Goal: Task Accomplishment & Management: Manage account settings

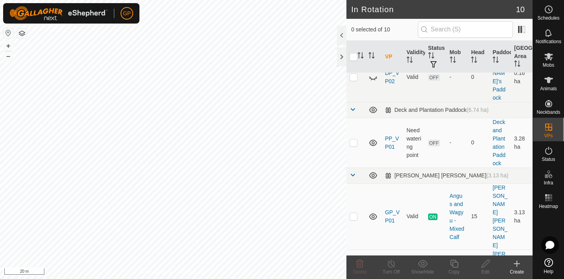
scroll to position [139, 0]
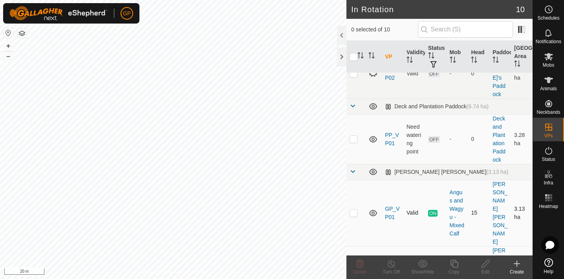
click at [433, 210] on span "ON" at bounding box center [432, 213] width 9 height 7
click at [354, 210] on p-checkbox at bounding box center [353, 213] width 8 height 6
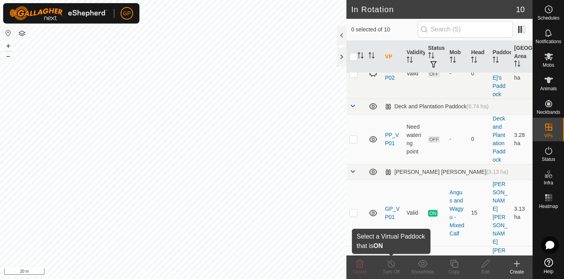
click at [391, 265] on icon at bounding box center [391, 263] width 10 height 9
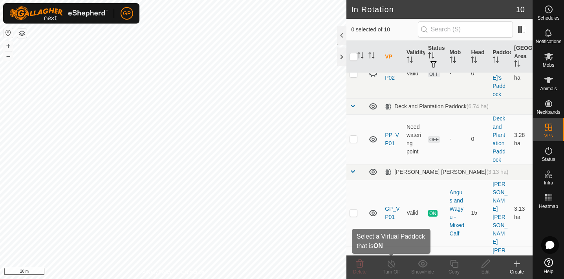
click at [390, 269] on div "Turn Off" at bounding box center [390, 272] width 31 height 7
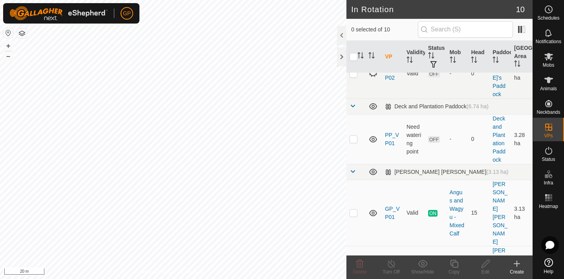
click at [390, 269] on div "Turn Off" at bounding box center [390, 272] width 31 height 7
click at [391, 263] on icon at bounding box center [391, 263] width 10 height 9
click at [391, 268] on icon at bounding box center [391, 263] width 10 height 9
click at [353, 210] on p-checkbox at bounding box center [353, 213] width 8 height 6
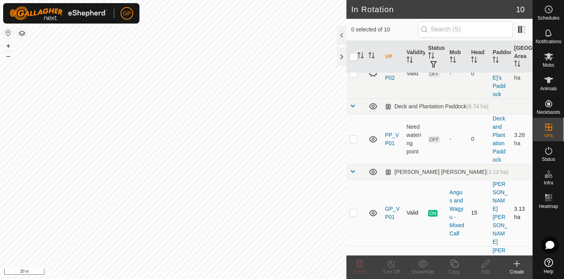
checkbox input "true"
click at [392, 267] on icon at bounding box center [390, 264] width 7 height 8
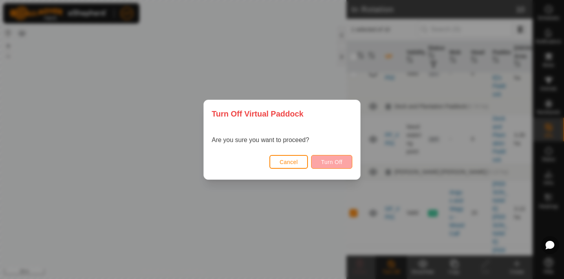
click at [329, 164] on span "Turn Off" at bounding box center [332, 162] width 22 height 6
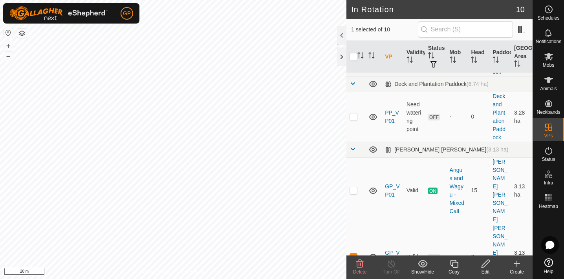
scroll to position [163, 0]
click at [434, 253] on span "OFF" at bounding box center [434, 256] width 12 height 7
click at [412, 223] on td "Valid" at bounding box center [414, 256] width 22 height 66
click at [437, 253] on span "OFF" at bounding box center [434, 256] width 12 height 7
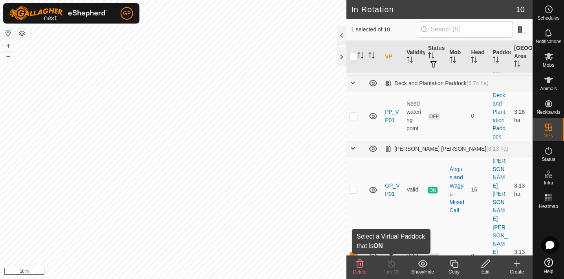
click at [391, 262] on icon at bounding box center [390, 264] width 7 height 8
click at [391, 268] on icon at bounding box center [391, 263] width 10 height 9
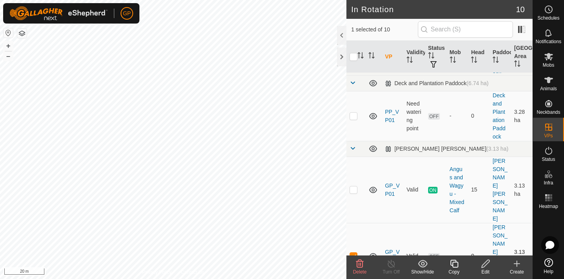
click at [355, 253] on p-checkbox at bounding box center [353, 256] width 8 height 6
checkbox input "false"
click at [432, 187] on span "ON" at bounding box center [432, 190] width 9 height 7
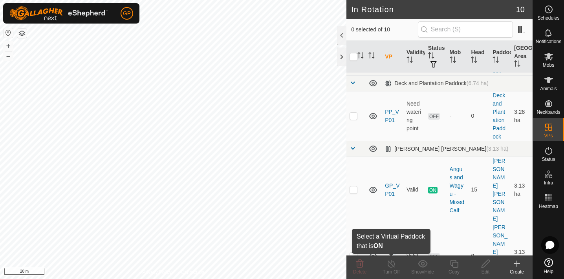
click at [389, 269] on div "Turn Off" at bounding box center [390, 272] width 31 height 7
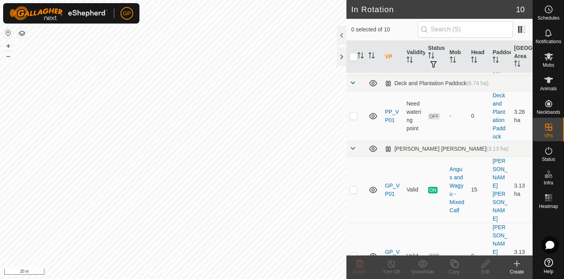
click at [389, 269] on div "Turn Off" at bounding box center [390, 272] width 31 height 7
checkbox input "true"
click at [390, 265] on icon at bounding box center [391, 263] width 10 height 9
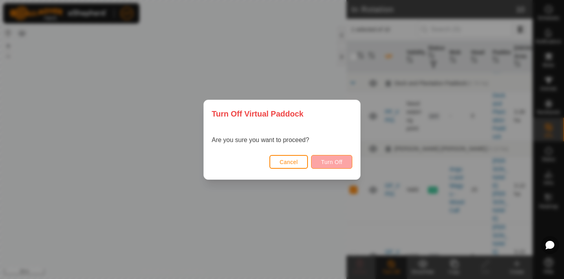
click at [332, 160] on span "Turn Off" at bounding box center [332, 162] width 22 height 6
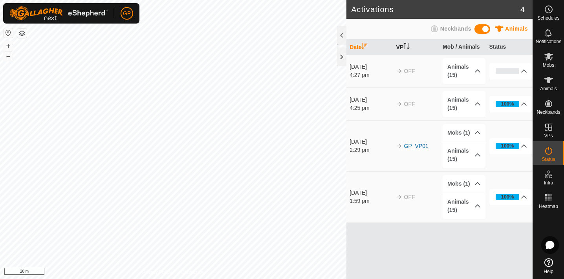
click at [405, 44] on icon "Activate to sort" at bounding box center [404, 46] width 1 height 6
click at [422, 195] on link "GP_VP01" at bounding box center [416, 197] width 24 height 6
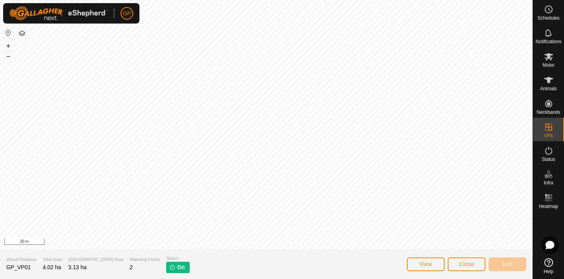
click at [467, 267] on span "Close" at bounding box center [466, 264] width 15 height 6
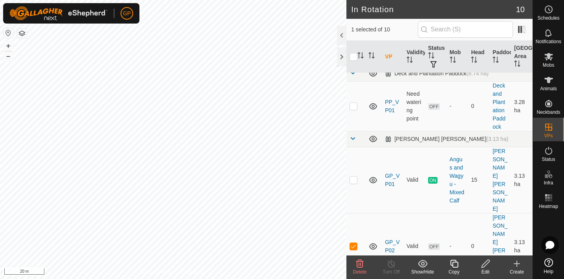
scroll to position [170, 0]
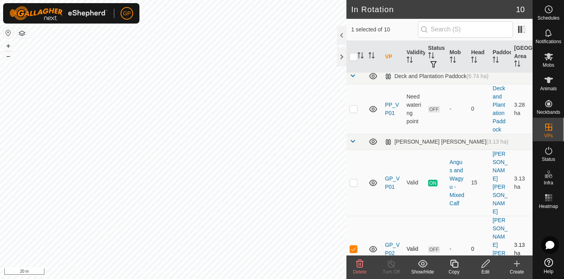
click at [353, 246] on p-checkbox at bounding box center [353, 249] width 8 height 6
checkbox input "false"
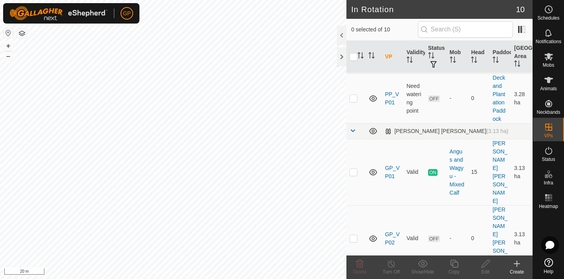
scroll to position [184, 0]
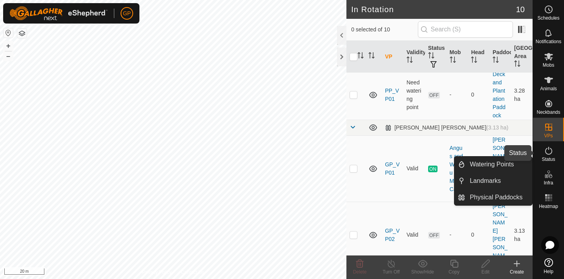
click at [550, 151] on icon at bounding box center [548, 150] width 9 height 9
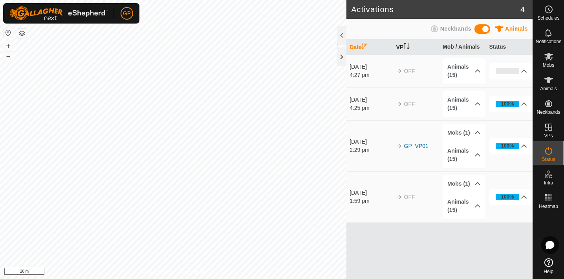
click at [408, 43] on icon "Activate to sort" at bounding box center [406, 46] width 6 height 6
click at [413, 197] on link "GP_VP01" at bounding box center [416, 197] width 24 height 6
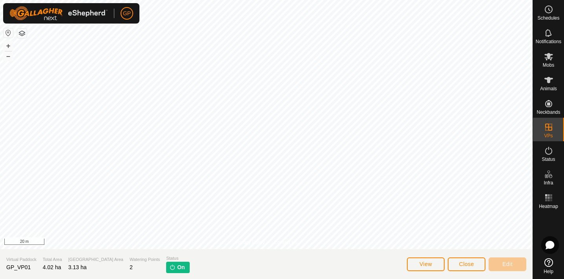
click at [177, 269] on span "On" at bounding box center [180, 267] width 7 height 8
click at [473, 264] on span "Close" at bounding box center [466, 264] width 15 height 6
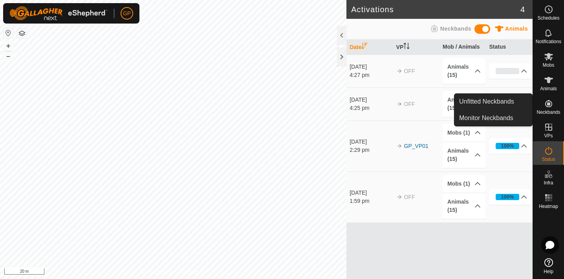
click at [550, 111] on span "Neckbands" at bounding box center [548, 112] width 24 height 5
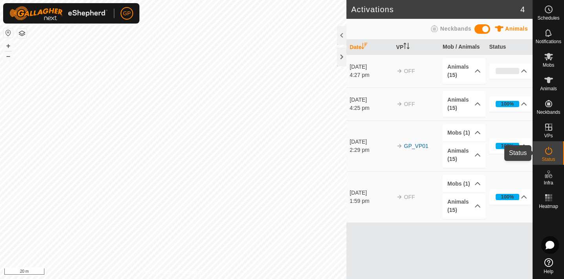
click at [550, 155] on icon at bounding box center [548, 150] width 9 height 9
click at [420, 145] on link "GP_VP01" at bounding box center [416, 146] width 24 height 6
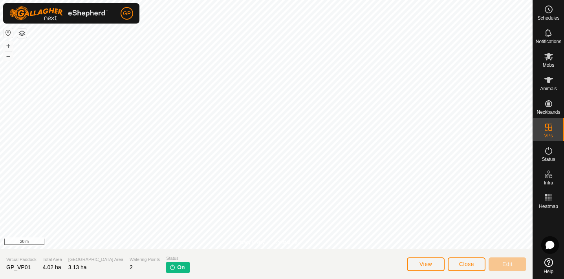
click at [166, 267] on p-tag "On" at bounding box center [177, 267] width 23 height 11
click at [465, 264] on span "Close" at bounding box center [466, 264] width 15 height 6
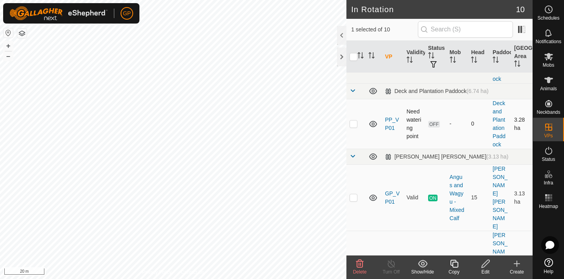
scroll to position [159, 0]
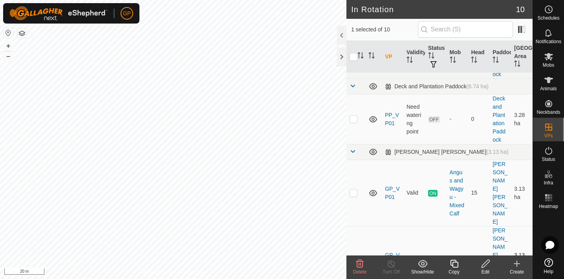
click at [435, 256] on span "OFF" at bounding box center [434, 259] width 12 height 7
click at [390, 252] on link "GP_VP02" at bounding box center [392, 259] width 15 height 15
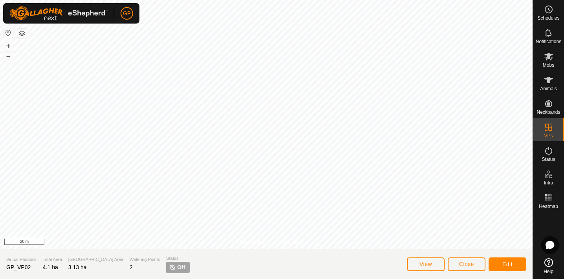
click at [510, 263] on span "Edit" at bounding box center [507, 264] width 10 height 6
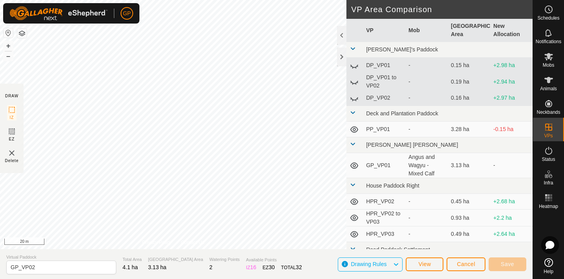
click at [465, 267] on span "Cancel" at bounding box center [466, 264] width 18 height 6
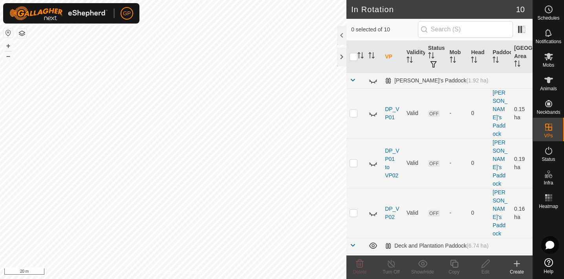
click at [442, 254] on td "OFF" at bounding box center [436, 279] width 22 height 50
click at [446, 188] on td "OFF" at bounding box center [436, 213] width 22 height 50
click at [417, 60] on th "Validity" at bounding box center [414, 57] width 22 height 32
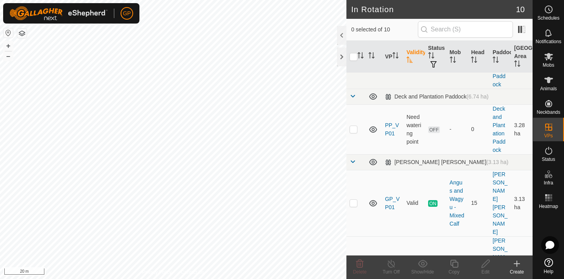
scroll to position [147, 0]
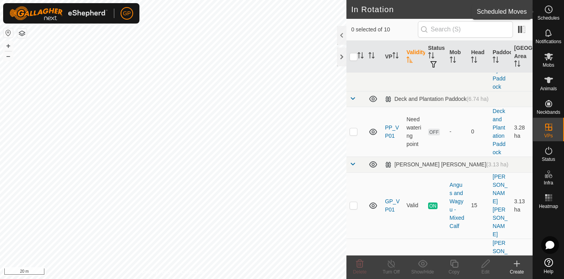
click at [550, 13] on circle at bounding box center [548, 9] width 7 height 7
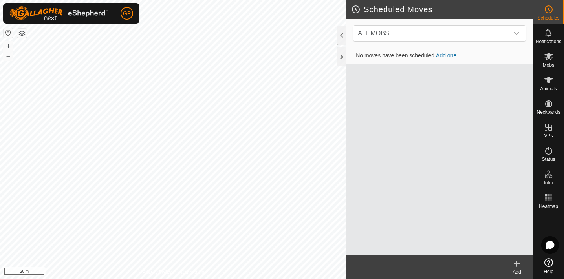
click at [454, 55] on link "Add one" at bounding box center [446, 55] width 20 height 6
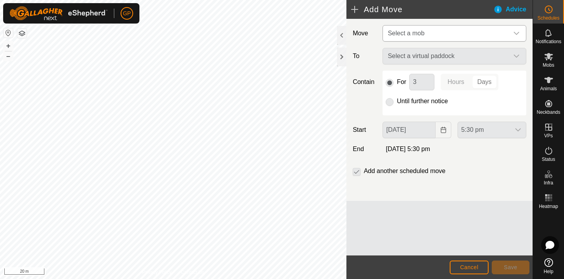
click at [451, 30] on span "Select a mob" at bounding box center [446, 34] width 124 height 16
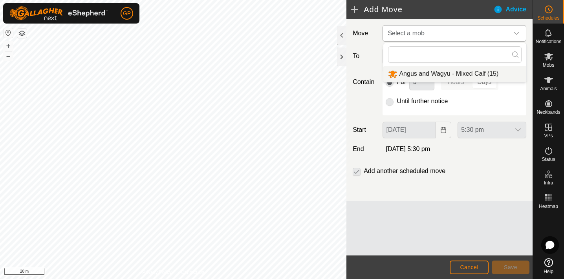
click at [441, 76] on li "Angus and Wagyu - Mixed Calf (15)" at bounding box center [454, 74] width 143 height 16
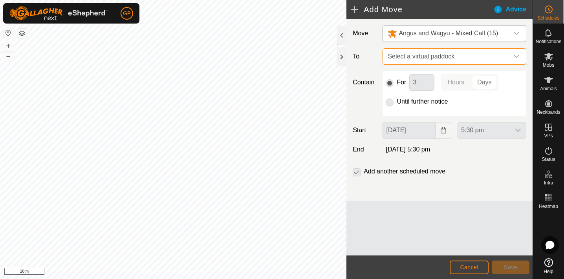
click at [431, 55] on span "Select a virtual paddock" at bounding box center [446, 57] width 124 height 16
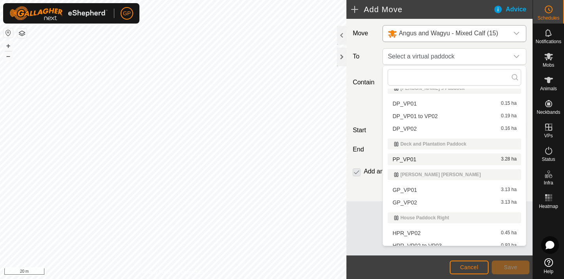
scroll to position [9, 0]
click at [416, 200] on li "GP_VP02 3.13 ha" at bounding box center [453, 202] width 133 height 12
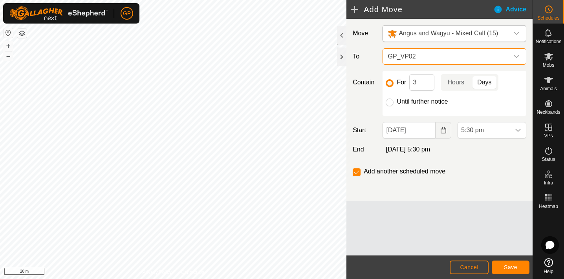
click at [478, 83] on p-togglebutton "Days" at bounding box center [484, 82] width 27 height 16
click at [393, 101] on input "Until further notice" at bounding box center [389, 103] width 8 height 8
radio input "true"
checkbox input "false"
click at [518, 128] on icon "dropdown trigger" at bounding box center [518, 130] width 6 height 6
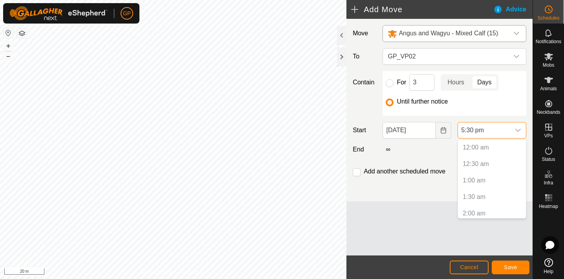
scroll to position [514, 0]
click at [474, 179] on p-selectitem "4:30 pm" at bounding box center [492, 178] width 68 height 16
click at [406, 149] on div "∞" at bounding box center [454, 149] width 150 height 9
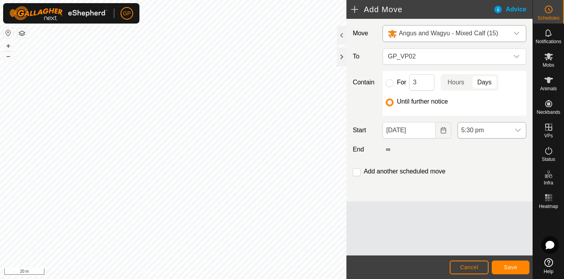
click at [520, 129] on icon "dropdown trigger" at bounding box center [518, 130] width 6 height 6
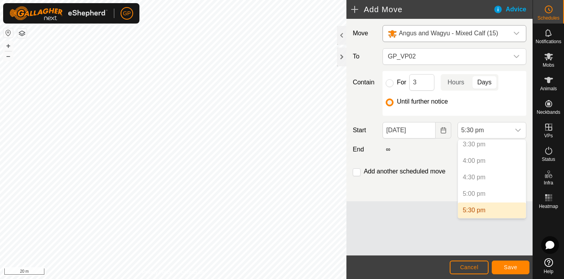
click at [486, 209] on li "5:30 pm" at bounding box center [492, 211] width 68 height 16
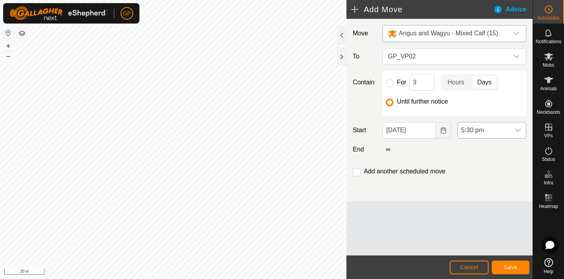
click at [519, 132] on icon "dropdown trigger" at bounding box center [518, 130] width 6 height 6
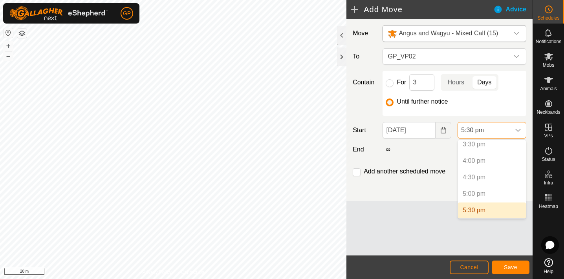
click at [472, 195] on p-selectitem "5:00 pm" at bounding box center [492, 194] width 68 height 16
click at [467, 263] on button "Cancel" at bounding box center [468, 268] width 39 height 14
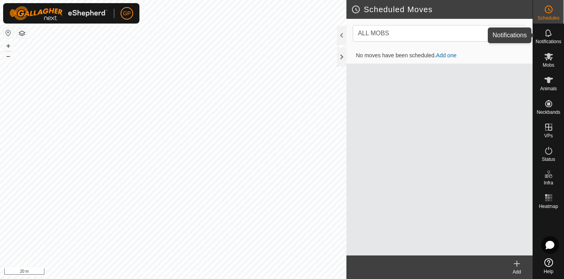
click at [552, 33] on icon at bounding box center [548, 32] width 9 height 9
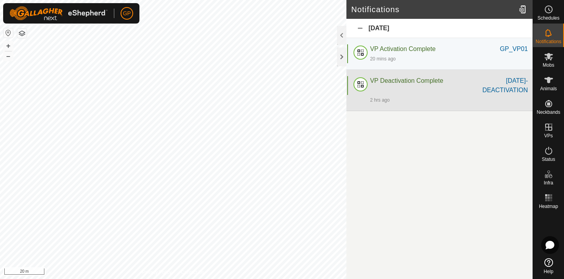
click at [515, 88] on div "[DATE]-DEACTIVATION" at bounding box center [495, 85] width 63 height 19
click at [515, 94] on div "[DATE]-DEACTIVATION" at bounding box center [495, 85] width 63 height 19
click at [515, 80] on div "[DATE]-DEACTIVATION" at bounding box center [495, 85] width 63 height 19
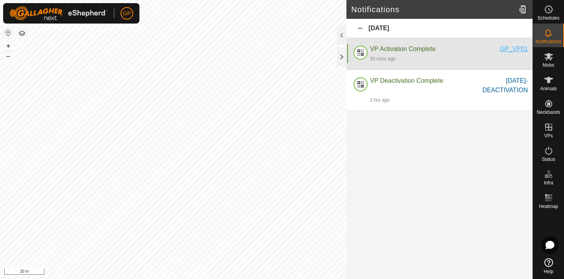
click at [513, 49] on div "GP_VP01" at bounding box center [514, 48] width 28 height 9
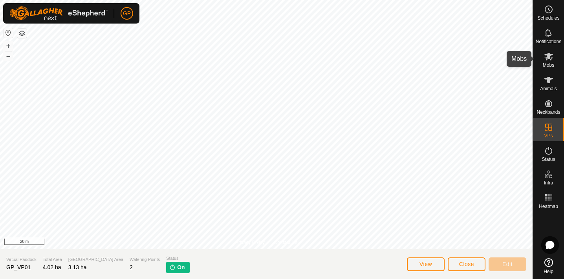
click at [545, 63] on span "Mobs" at bounding box center [548, 65] width 11 height 5
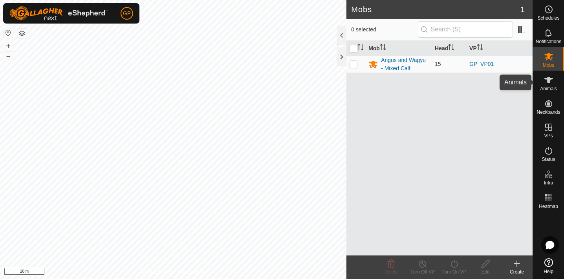
click at [547, 84] on icon at bounding box center [548, 79] width 9 height 9
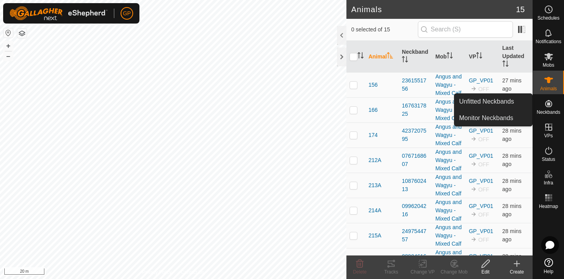
click at [553, 113] on span "Neckbands" at bounding box center [548, 112] width 24 height 5
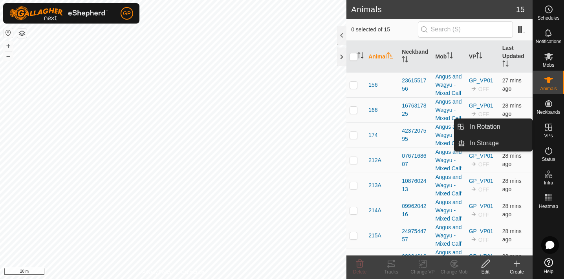
click at [551, 131] on icon at bounding box center [548, 126] width 9 height 9
click at [548, 131] on icon at bounding box center [548, 126] width 9 height 9
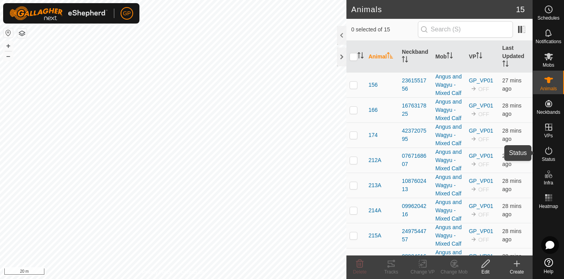
click at [550, 154] on icon at bounding box center [548, 151] width 7 height 8
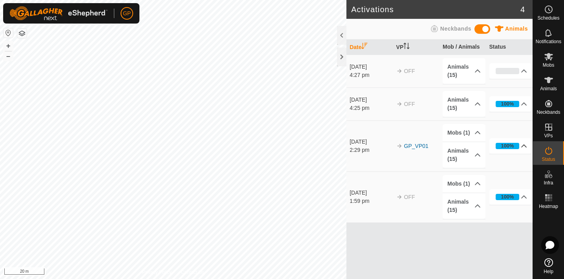
click at [525, 143] on p-accordion-header "100%" at bounding box center [510, 146] width 43 height 16
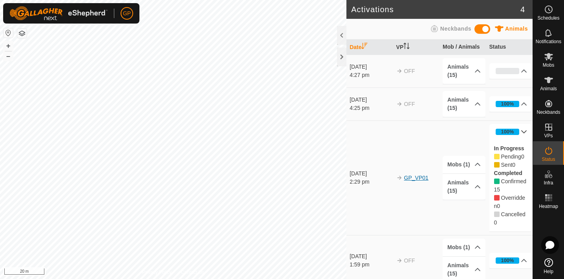
click at [411, 179] on link "GP_VP01" at bounding box center [416, 178] width 24 height 6
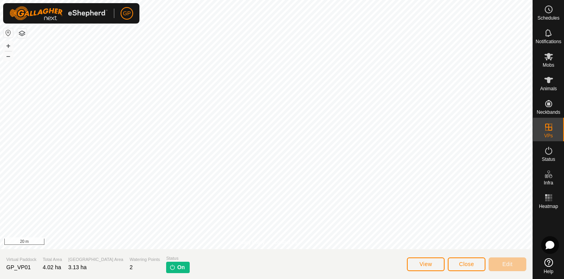
click at [177, 267] on span "On" at bounding box center [180, 267] width 7 height 8
click at [422, 262] on span "View" at bounding box center [425, 264] width 13 height 6
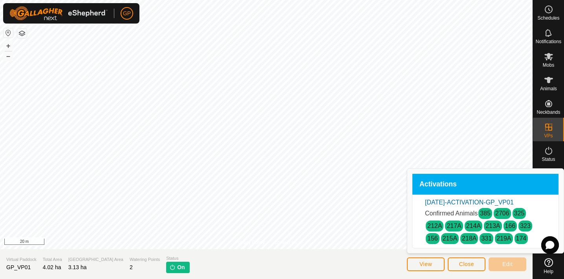
click at [422, 262] on span "View" at bounding box center [425, 264] width 13 height 6
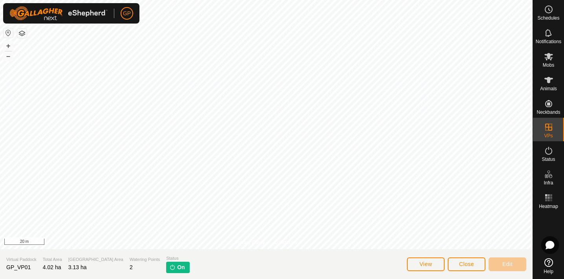
click at [461, 265] on span "Close" at bounding box center [466, 264] width 15 height 6
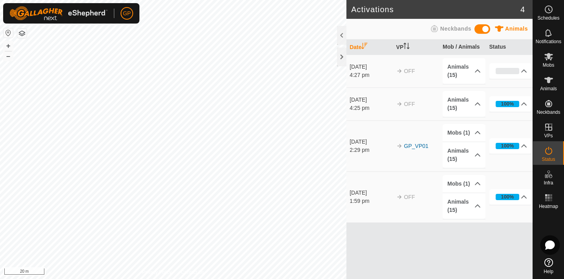
click at [551, 244] on icon at bounding box center [549, 245] width 9 height 9
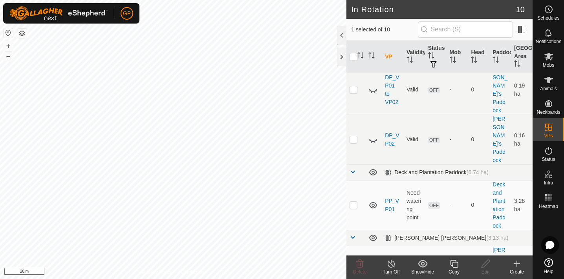
scroll to position [87, 0]
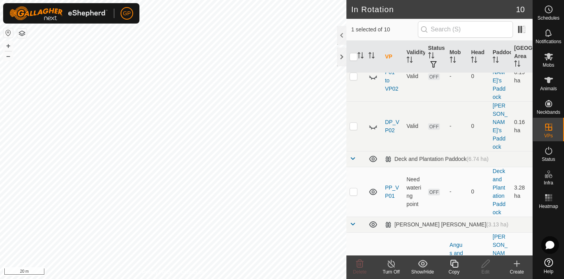
click at [353, 262] on p-checkbox at bounding box center [353, 265] width 8 height 6
checkbox input "false"
click at [389, 258] on link "GP_VP01" at bounding box center [392, 265] width 15 height 15
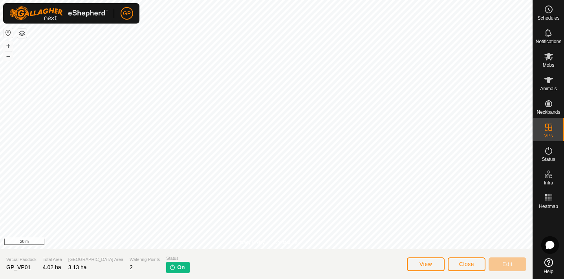
click at [464, 263] on span "Close" at bounding box center [466, 264] width 15 height 6
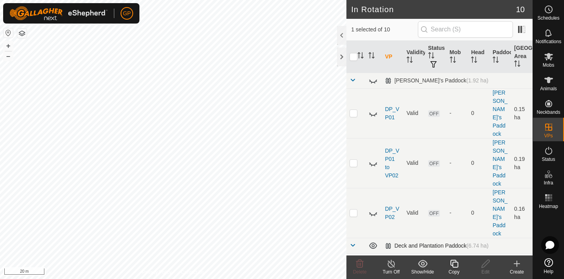
checkbox input "false"
checkbox input "true"
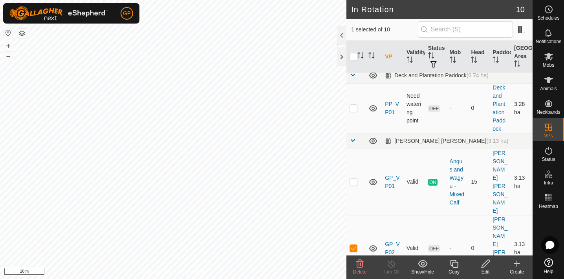
scroll to position [163, 0]
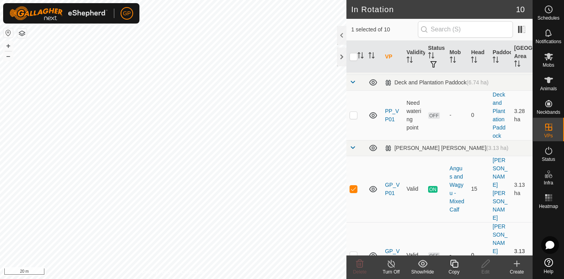
checkbox input "true"
checkbox input "false"
click at [421, 156] on td "Valid" at bounding box center [414, 189] width 22 height 66
click at [390, 182] on link "GP_VP01" at bounding box center [392, 189] width 15 height 15
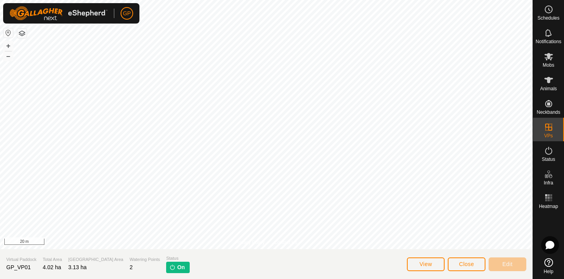
click at [177, 267] on span "On" at bounding box center [180, 267] width 7 height 8
click at [84, 269] on span "3.13 ha" at bounding box center [77, 267] width 18 height 6
click at [464, 263] on span "Close" at bounding box center [466, 264] width 15 height 6
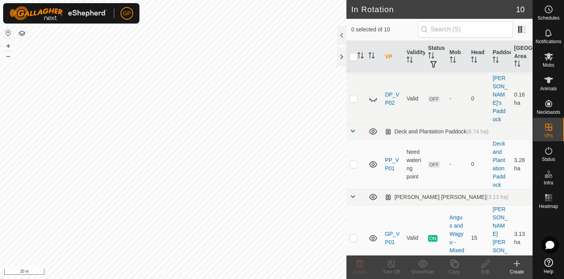
scroll to position [98, 0]
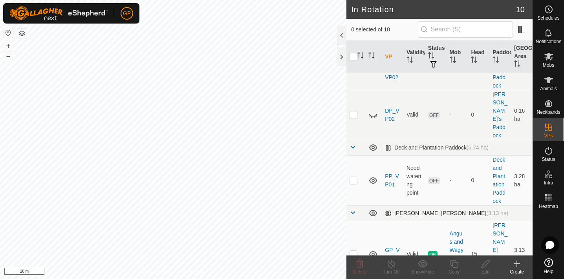
click at [353, 210] on span at bounding box center [352, 213] width 6 height 6
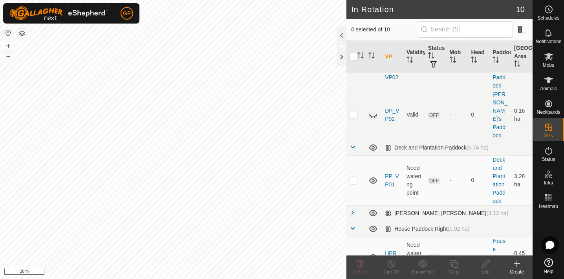
click at [353, 210] on span at bounding box center [352, 213] width 6 height 6
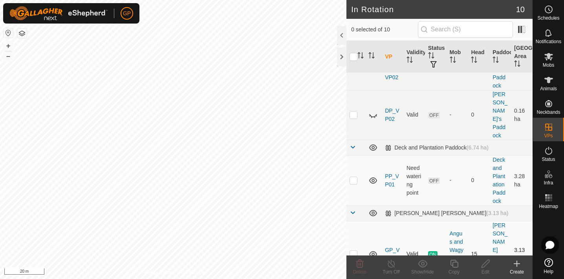
click at [431, 251] on span "ON" at bounding box center [432, 254] width 9 height 7
click at [356, 251] on p-checkbox at bounding box center [353, 254] width 8 height 6
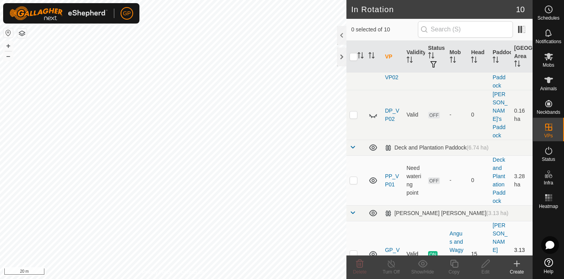
checkbox input "true"
click at [391, 265] on icon at bounding box center [391, 263] width 10 height 9
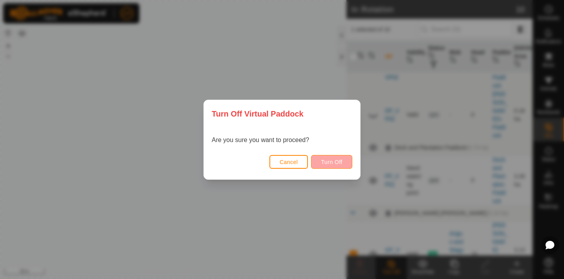
click at [334, 159] on span "Turn Off" at bounding box center [332, 162] width 22 height 6
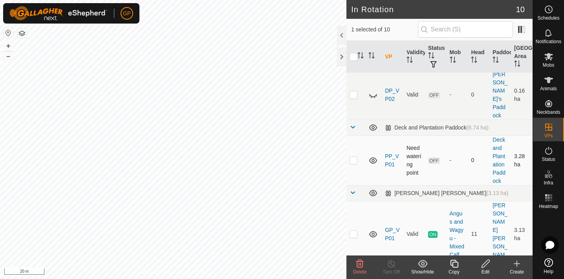
scroll to position [126, 0]
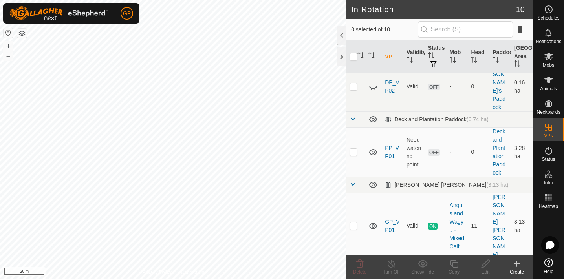
checkbox input "true"
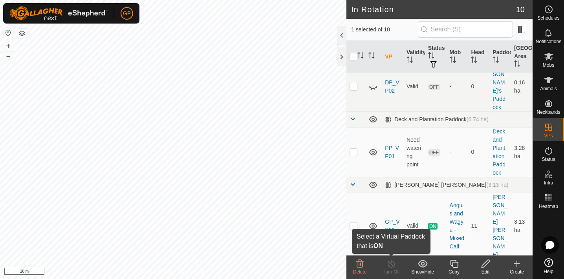
click at [391, 268] on icon at bounding box center [391, 263] width 10 height 9
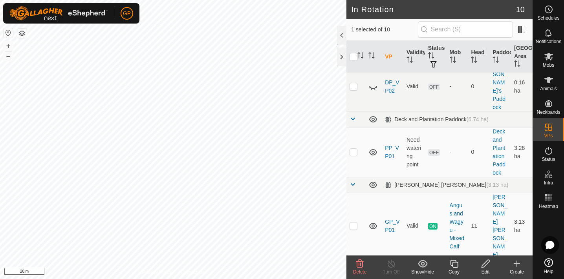
click at [391, 268] on icon at bounding box center [391, 263] width 10 height 9
click at [434, 223] on span "ON" at bounding box center [432, 226] width 9 height 7
click at [354, 223] on p-checkbox at bounding box center [353, 226] width 8 height 6
checkbox input "true"
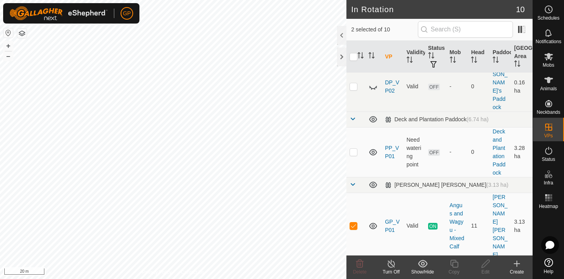
checkbox input "false"
click at [390, 265] on icon at bounding box center [391, 263] width 10 height 9
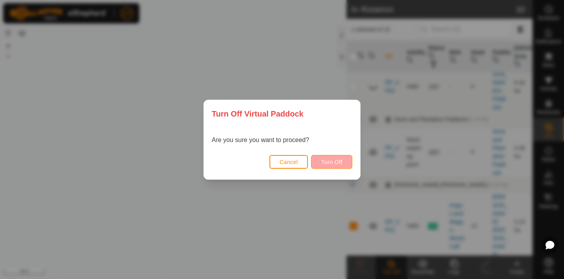
click at [334, 166] on button "Turn Off" at bounding box center [331, 162] width 41 height 14
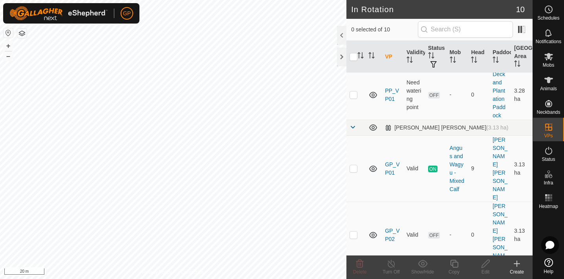
scroll to position [185, 0]
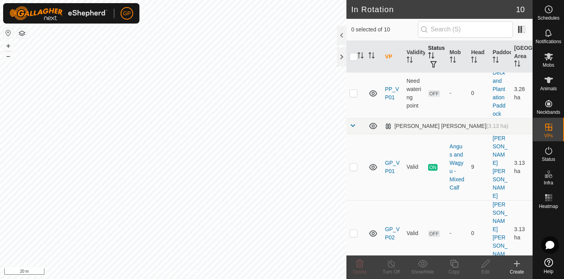
click at [435, 61] on button "button" at bounding box center [433, 65] width 11 height 8
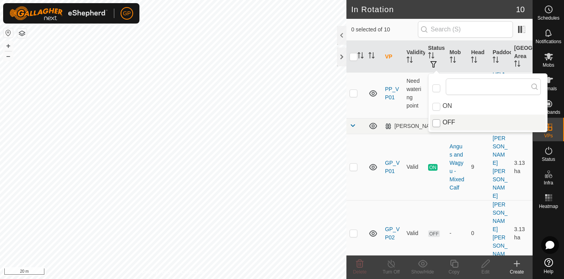
click at [435, 124] on input "OFF" at bounding box center [436, 123] width 8 height 8
checkbox input "true"
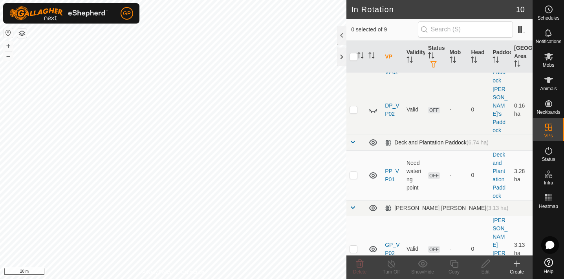
scroll to position [107, 0]
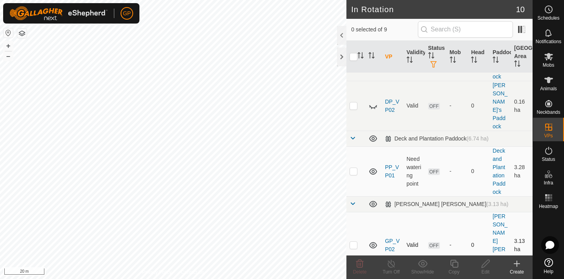
checkbox input "true"
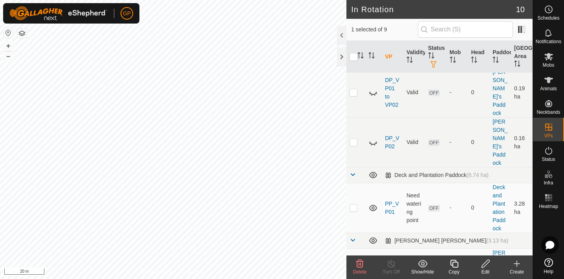
scroll to position [73, 0]
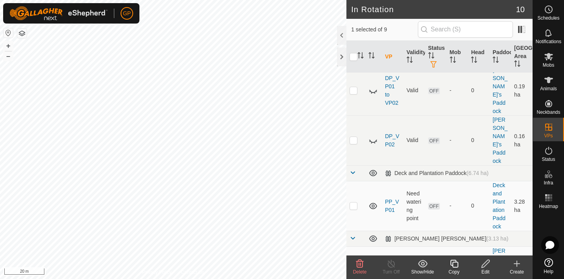
click at [393, 272] on link "GP_VP02" at bounding box center [392, 279] width 15 height 15
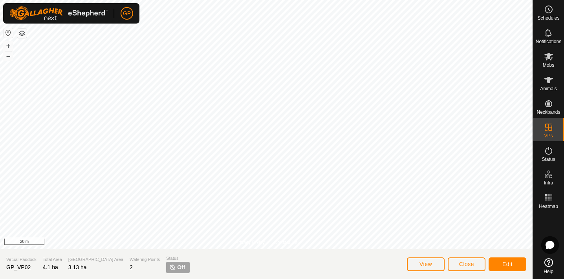
click at [514, 265] on button "Edit" at bounding box center [507, 265] width 38 height 14
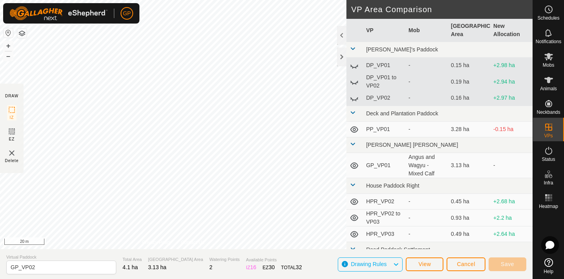
click at [467, 265] on span "Cancel" at bounding box center [466, 264] width 18 height 6
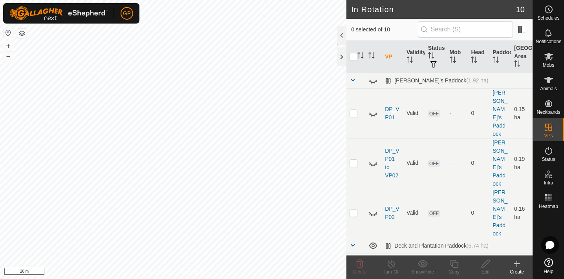
checkbox input "true"
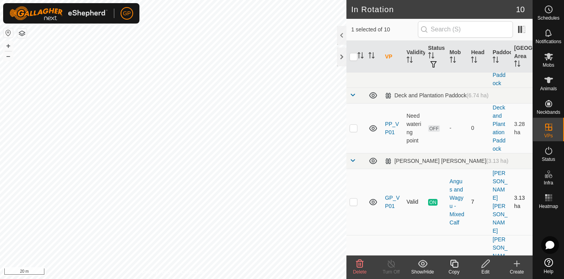
scroll to position [152, 0]
click at [435, 264] on span "OFF" at bounding box center [434, 267] width 12 height 7
click at [434, 61] on span "button" at bounding box center [433, 64] width 6 height 6
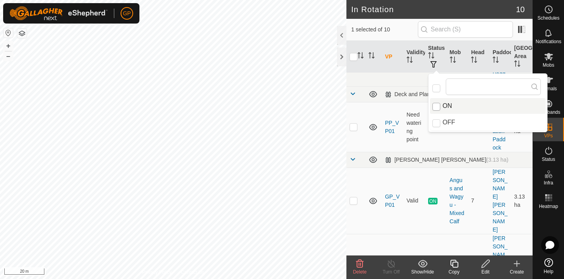
click at [436, 106] on input "ON" at bounding box center [436, 107] width 8 height 8
checkbox input "true"
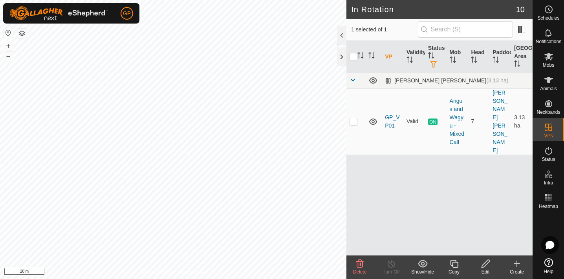
scroll to position [0, 0]
click at [433, 51] on th "Status" at bounding box center [436, 57] width 22 height 32
click at [349, 118] on p-checkbox at bounding box center [353, 121] width 8 height 6
checkbox input "true"
click at [433, 53] on icon "Activate to sort" at bounding box center [431, 55] width 6 height 6
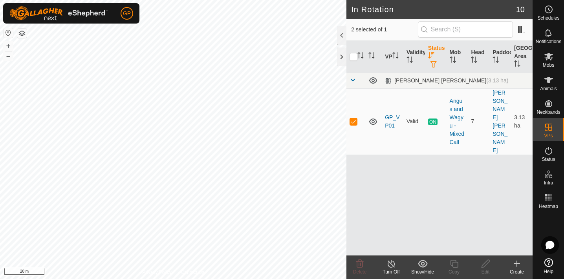
click at [434, 65] on span "button" at bounding box center [433, 64] width 6 height 6
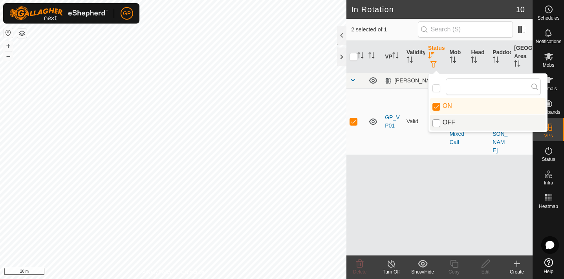
click at [434, 124] on input "OFF" at bounding box center [436, 123] width 8 height 8
checkbox input "true"
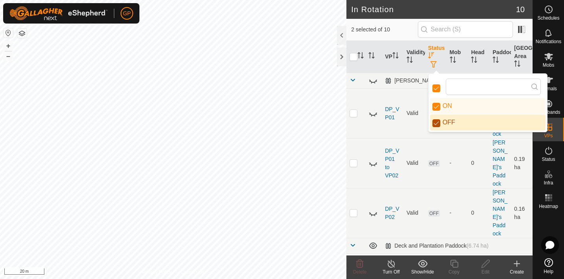
checkbox input "true"
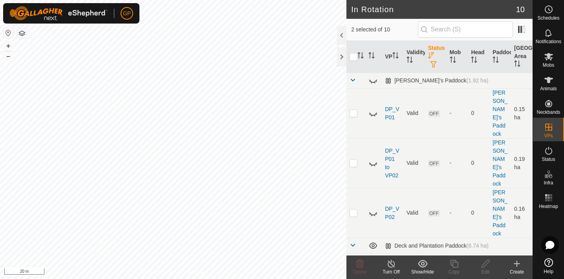
click at [435, 50] on th "Status" at bounding box center [436, 57] width 22 height 32
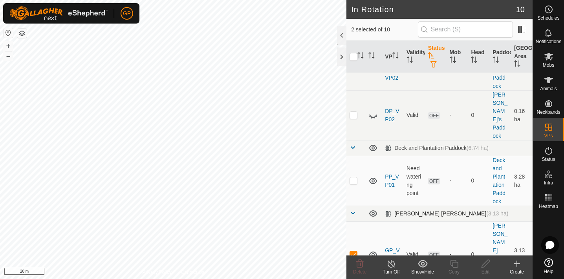
scroll to position [99, 0]
click at [354, 250] on p-checkbox at bounding box center [353, 253] width 8 height 6
checkbox input "false"
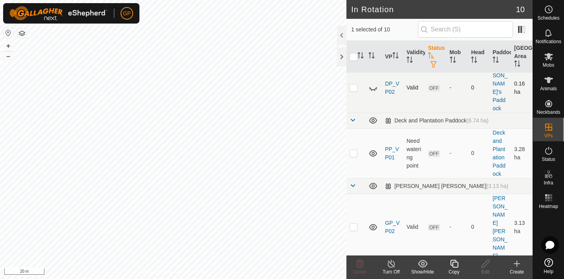
scroll to position [143, 0]
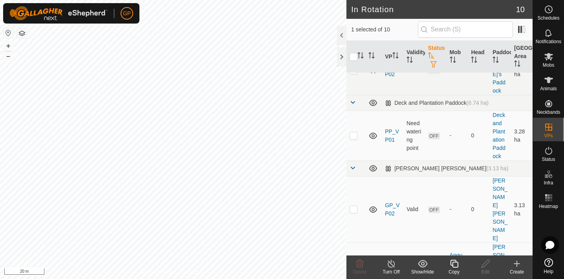
click at [434, 62] on span "button" at bounding box center [433, 64] width 6 height 6
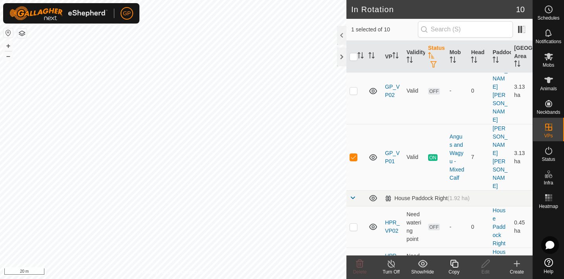
scroll to position [173, 0]
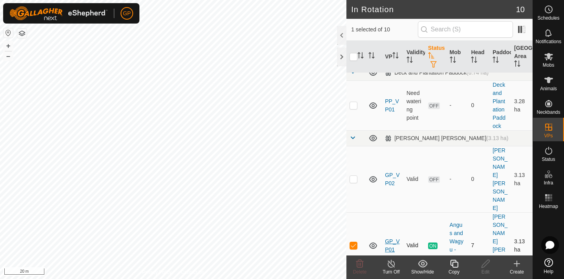
click at [389, 238] on link "GP_VP01" at bounding box center [392, 245] width 15 height 15
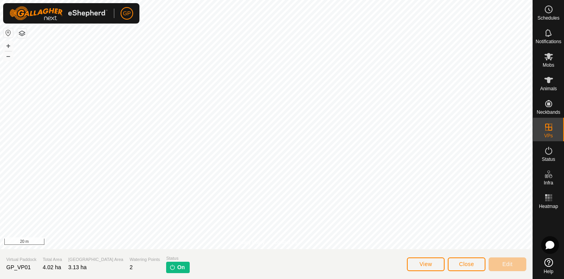
click at [465, 267] on button "Close" at bounding box center [467, 265] width 38 height 14
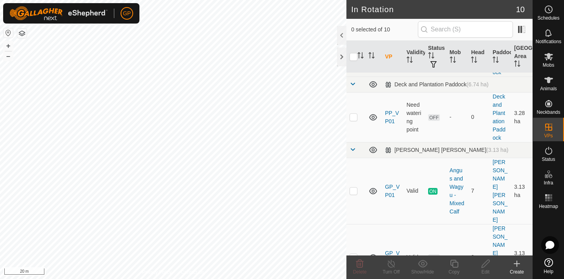
scroll to position [162, 0]
click at [354, 187] on p-checkbox at bounding box center [353, 190] width 8 height 6
checkbox input "true"
click at [393, 269] on div "Turn Off" at bounding box center [390, 272] width 31 height 7
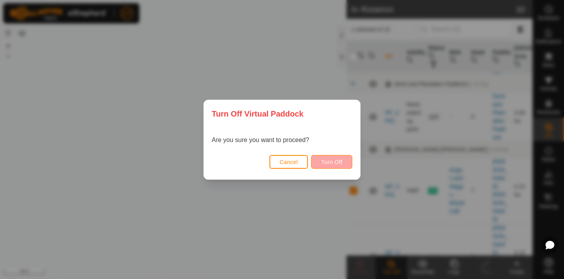
click at [336, 158] on button "Turn Off" at bounding box center [331, 162] width 41 height 14
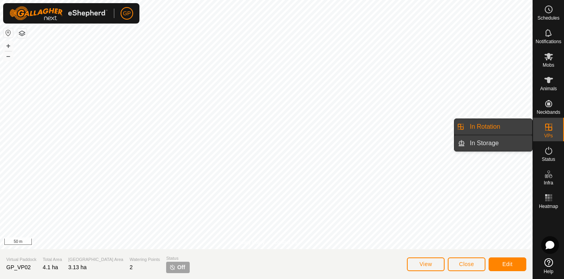
click at [504, 143] on link "In Storage" at bounding box center [498, 143] width 67 height 16
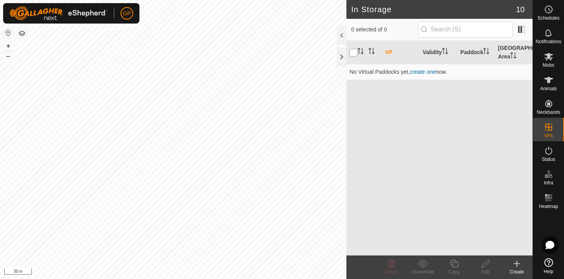
click at [354, 50] on input "checkbox" at bounding box center [353, 53] width 8 height 8
click at [353, 52] on input "checkbox" at bounding box center [353, 53] width 8 height 8
checkbox input "false"
click at [438, 50] on th "Validity" at bounding box center [438, 53] width 38 height 24
click at [475, 52] on th "Paddock" at bounding box center [476, 53] width 38 height 24
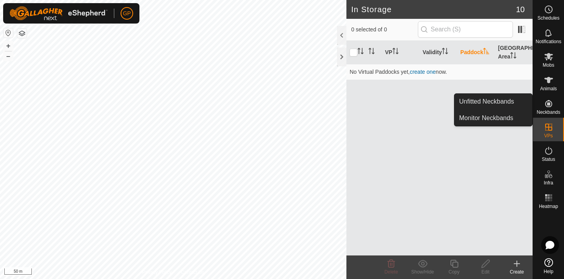
click at [549, 105] on icon at bounding box center [548, 103] width 7 height 7
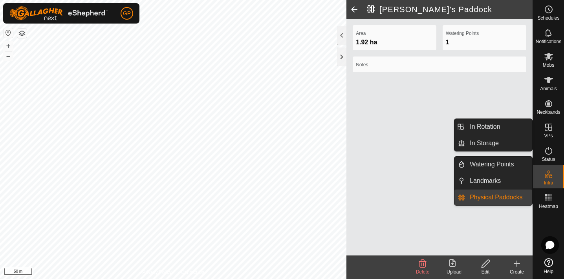
click at [553, 128] on es-virtualpaddocks-svg-icon at bounding box center [548, 127] width 14 height 13
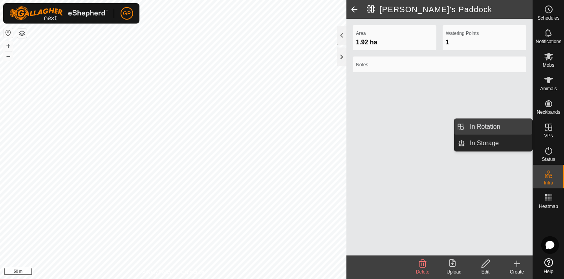
click at [491, 130] on link "In Rotation" at bounding box center [498, 127] width 67 height 16
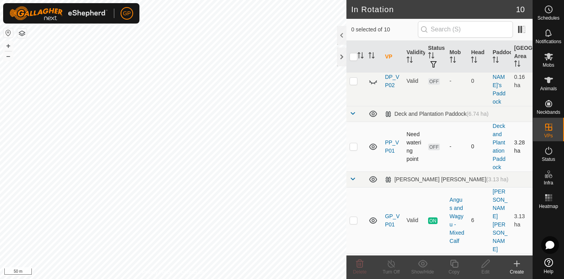
scroll to position [132, 0]
click at [371, 57] on icon "Activate to sort" at bounding box center [371, 55] width 6 height 6
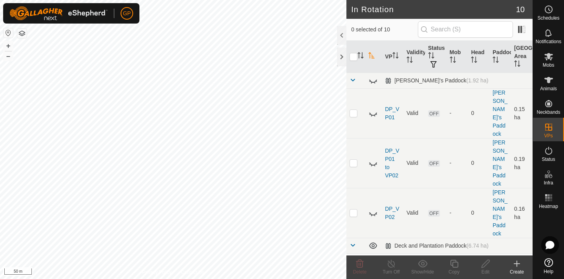
click at [371, 57] on icon "Activate to sort" at bounding box center [371, 55] width 6 height 6
click at [353, 58] on input "checkbox" at bounding box center [353, 57] width 8 height 8
checkbox input "true"
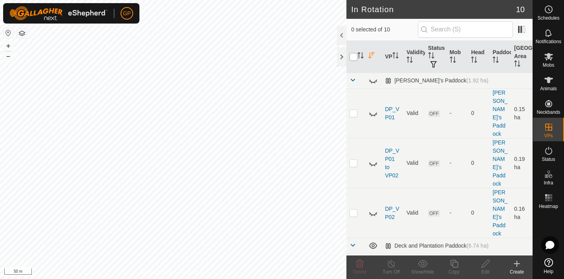
checkbox input "true"
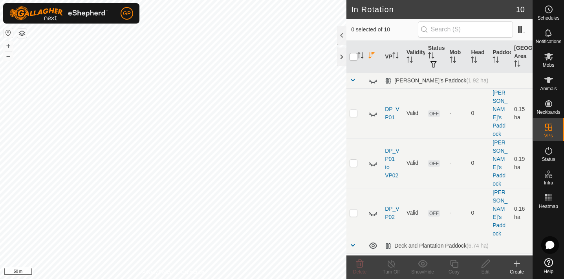
checkbox input "true"
click at [353, 58] on input "checkbox" at bounding box center [353, 57] width 8 height 8
checkbox input "false"
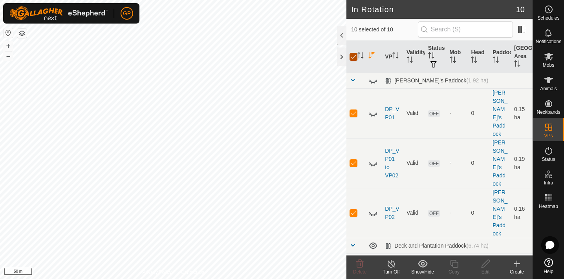
checkbox input "false"
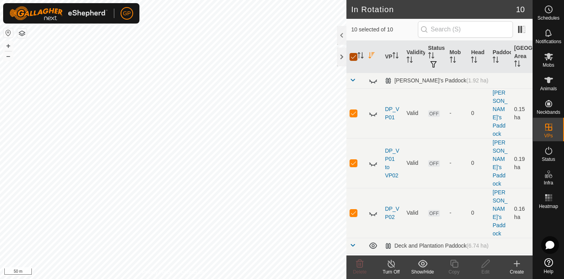
checkbox input "false"
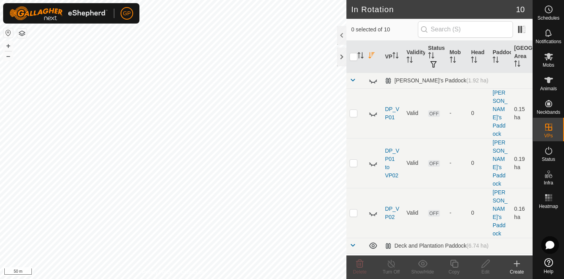
click at [370, 57] on icon "Activate to sort" at bounding box center [371, 55] width 6 height 6
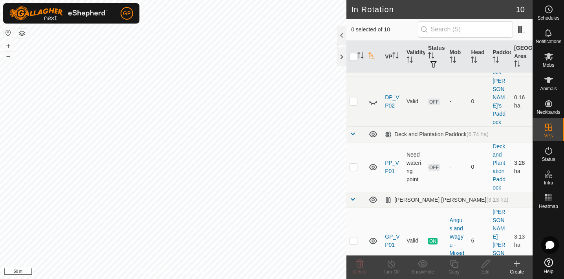
scroll to position [113, 0]
click at [549, 152] on icon at bounding box center [548, 150] width 9 height 9
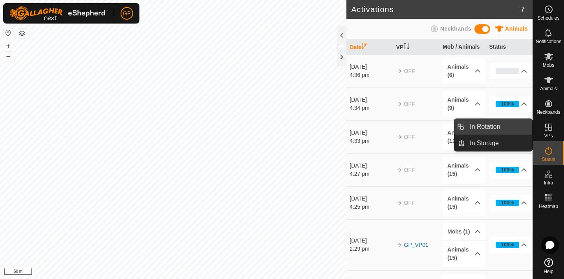
click at [507, 124] on link "In Rotation" at bounding box center [498, 127] width 67 height 16
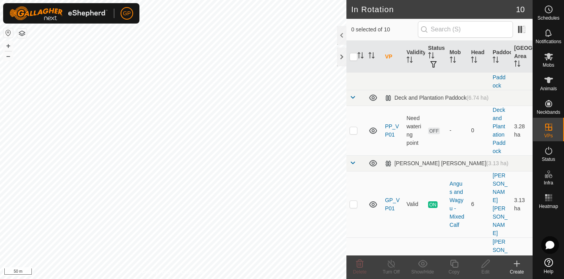
scroll to position [142, 0]
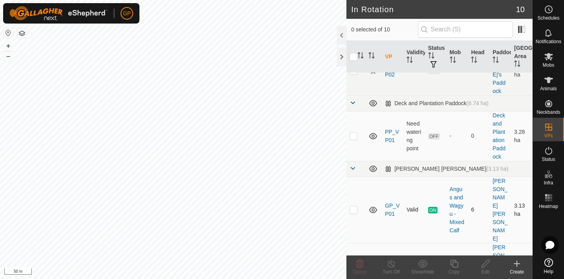
click at [354, 206] on p-checkbox at bounding box center [353, 209] width 8 height 6
checkbox input "true"
click at [354, 273] on p-checkbox at bounding box center [353, 276] width 8 height 6
checkbox input "true"
click at [433, 273] on span "OFF" at bounding box center [434, 276] width 12 height 7
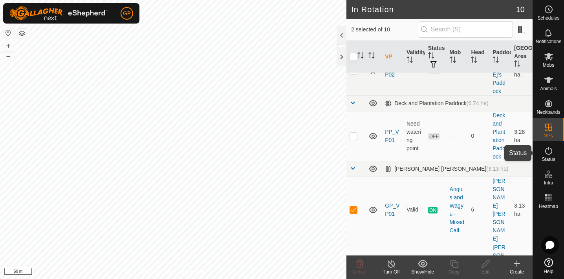
click at [549, 152] on icon at bounding box center [548, 150] width 9 height 9
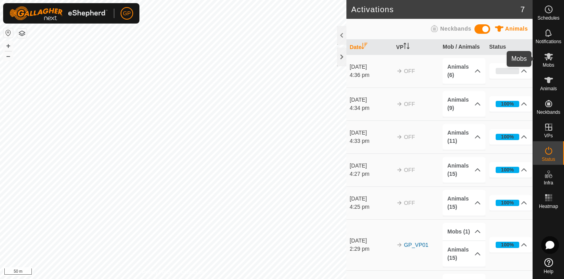
click at [553, 59] on icon at bounding box center [548, 56] width 9 height 9
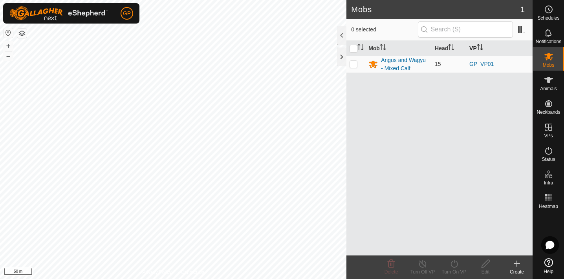
click at [480, 47] on icon "Activate to sort" at bounding box center [480, 47] width 6 height 6
click at [481, 66] on link "GP_VP01" at bounding box center [481, 64] width 24 height 6
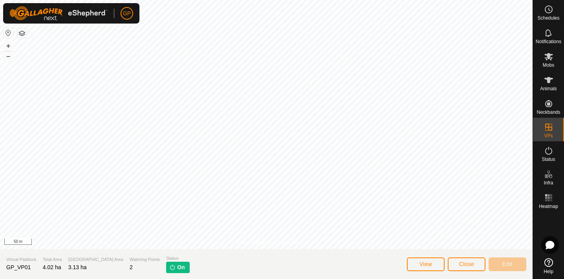
click at [465, 265] on span "Close" at bounding box center [466, 264] width 15 height 6
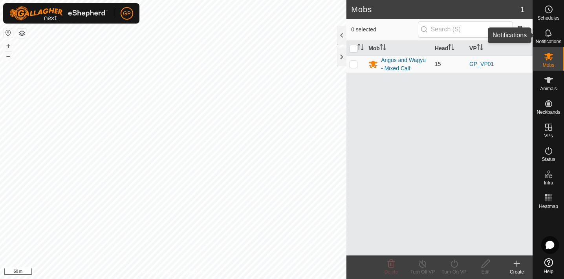
click at [550, 36] on icon at bounding box center [548, 32] width 9 height 9
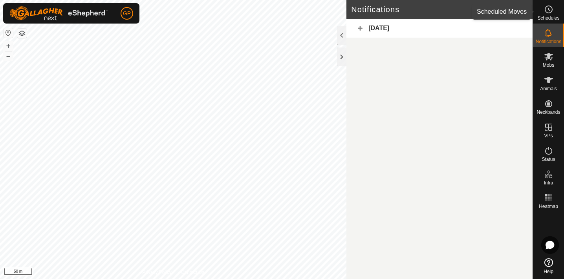
click at [550, 14] on es-schedule-vp-svg-icon at bounding box center [548, 9] width 14 height 13
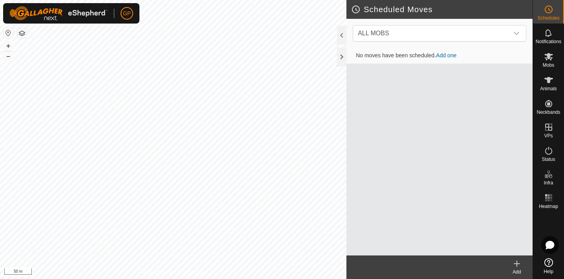
click at [448, 52] on link "Add one" at bounding box center [446, 55] width 20 height 6
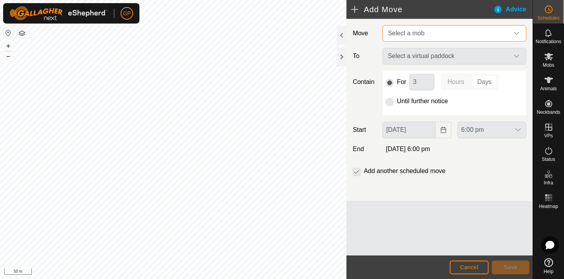
click at [453, 31] on span "Select a mob" at bounding box center [446, 34] width 124 height 16
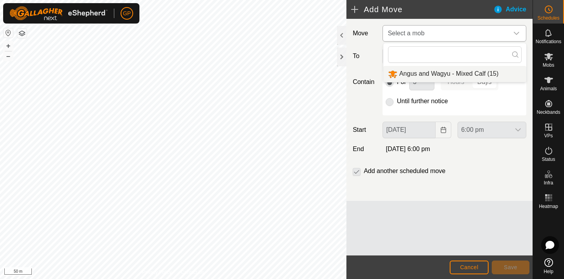
click at [448, 73] on li "Angus and Wagyu - Mixed Calf (15)" at bounding box center [454, 74] width 143 height 16
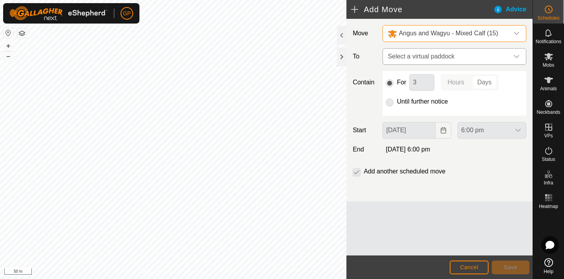
click at [447, 55] on span "Select a virtual paddock" at bounding box center [446, 57] width 124 height 16
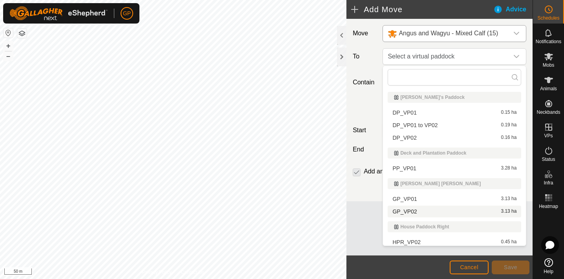
click at [413, 211] on li "GP_VP02 3.13 ha" at bounding box center [453, 212] width 133 height 12
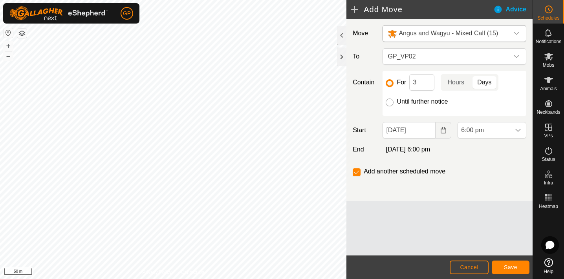
click at [390, 102] on input "Until further notice" at bounding box center [389, 103] width 8 height 8
radio input "true"
checkbox input "false"
click at [517, 128] on icon "dropdown trigger" at bounding box center [518, 130] width 6 height 6
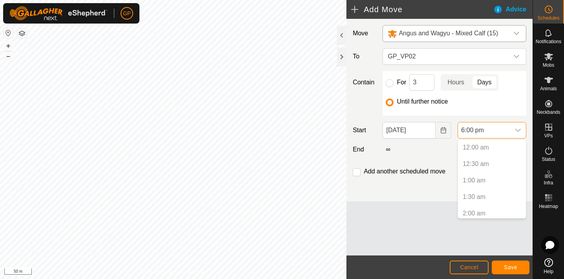
scroll to position [531, 0]
click at [478, 212] on li "6:00 pm" at bounding box center [492, 211] width 68 height 16
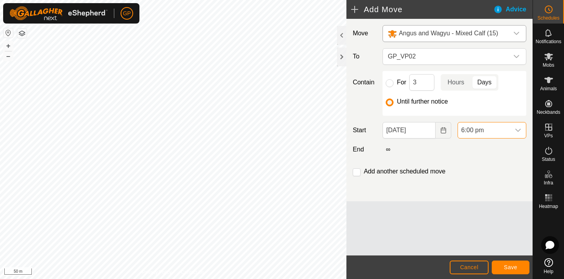
click at [515, 267] on span "Save" at bounding box center [510, 267] width 13 height 6
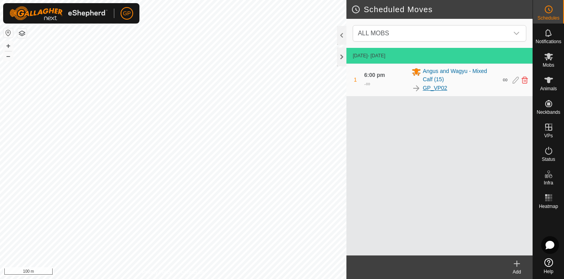
click at [438, 85] on link "GP_VP02" at bounding box center [434, 88] width 24 height 8
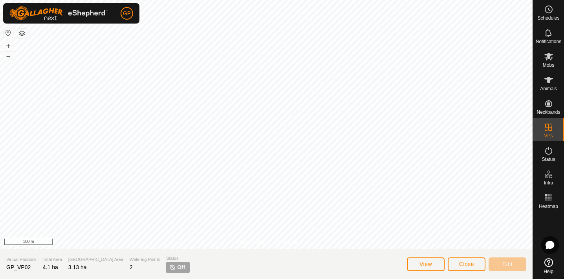
click at [425, 269] on button "View" at bounding box center [426, 265] width 38 height 14
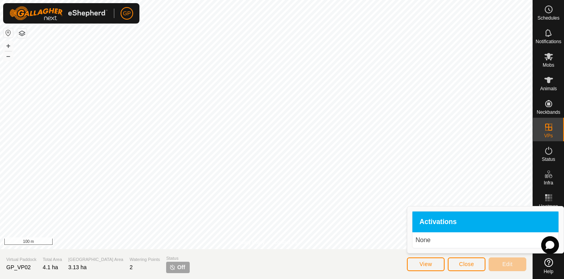
click at [467, 264] on span "Close" at bounding box center [466, 264] width 15 height 6
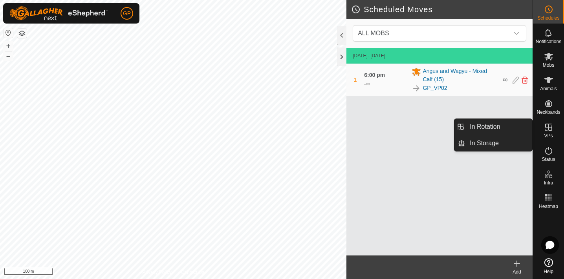
click at [549, 134] on span "VPs" at bounding box center [548, 135] width 9 height 5
click at [496, 124] on link "In Rotation" at bounding box center [498, 127] width 67 height 16
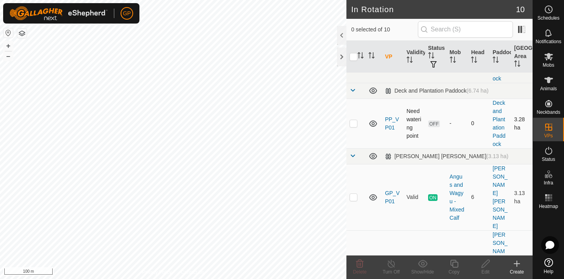
scroll to position [156, 0]
click at [435, 49] on th "Status" at bounding box center [436, 57] width 22 height 32
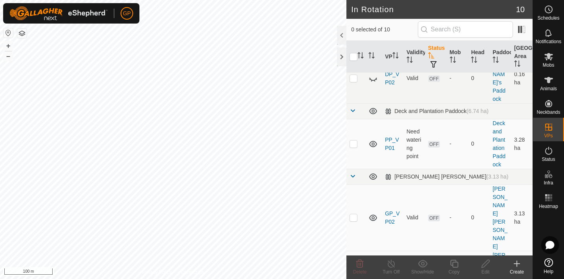
scroll to position [147, 0]
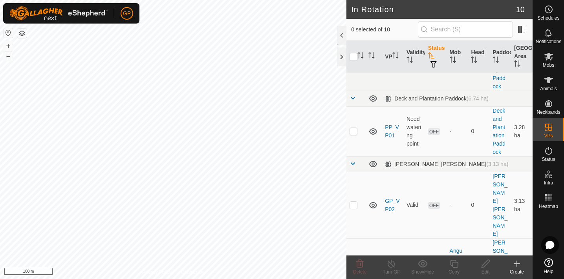
click at [434, 61] on span "button" at bounding box center [433, 64] width 6 height 6
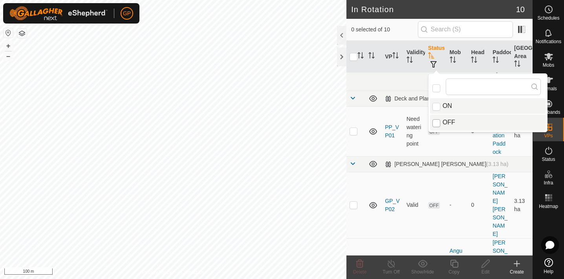
click at [435, 121] on input "OFF" at bounding box center [436, 123] width 8 height 8
checkbox input "true"
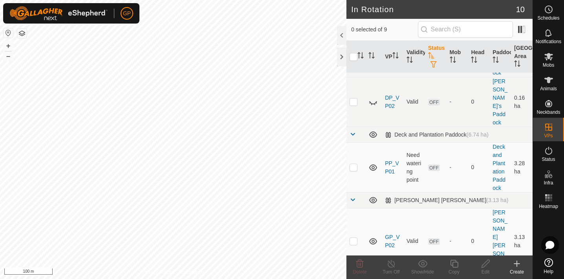
scroll to position [99, 0]
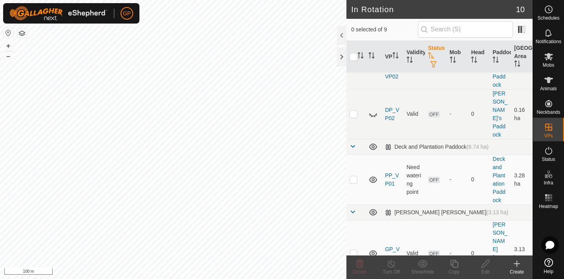
click at [434, 58] on icon "Activate to sort" at bounding box center [431, 55] width 6 height 6
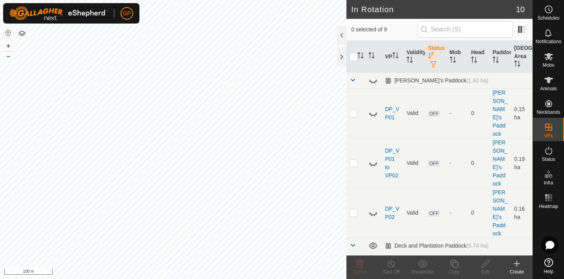
scroll to position [0, 0]
click at [430, 47] on th "Status" at bounding box center [436, 57] width 22 height 32
click at [434, 63] on span "button" at bounding box center [433, 64] width 6 height 6
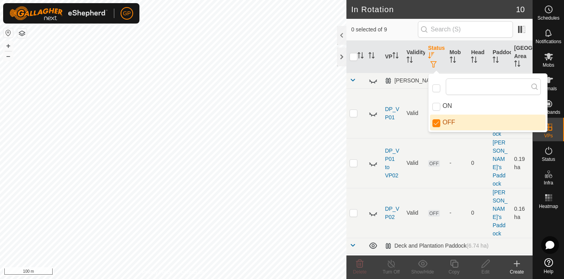
click at [434, 47] on th "Status" at bounding box center [436, 57] width 22 height 32
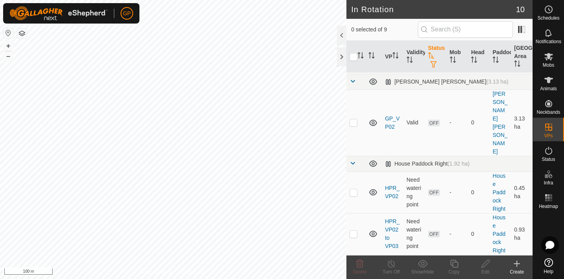
scroll to position [230, 0]
click at [434, 45] on th "Status" at bounding box center [436, 57] width 22 height 32
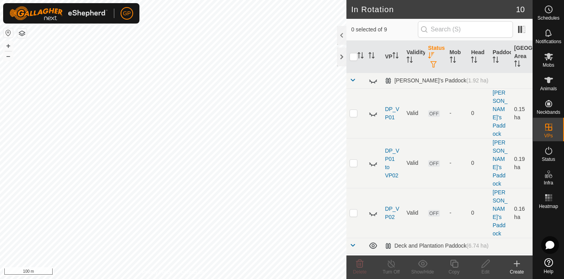
click at [434, 60] on th "Status" at bounding box center [436, 57] width 22 height 32
click at [432, 68] on button "button" at bounding box center [433, 65] width 11 height 8
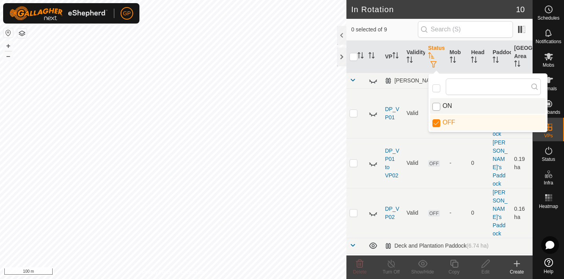
click at [435, 106] on input "ON" at bounding box center [436, 107] width 8 height 8
checkbox input "true"
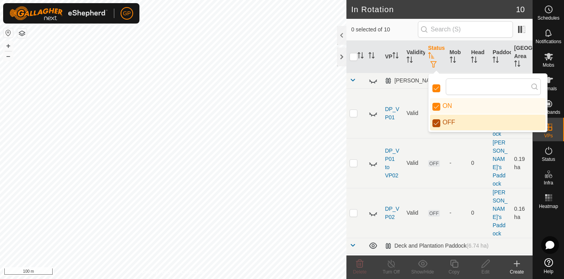
click at [436, 125] on input "OFF" at bounding box center [436, 123] width 8 height 8
checkbox input "false"
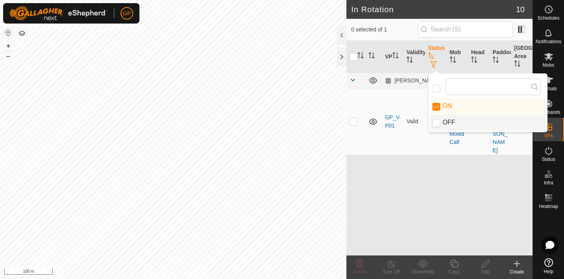
click at [431, 159] on div "VP Validity Status Mob Head Paddock Grazing Area [PERSON_NAME] [PERSON_NAME] (3…" at bounding box center [439, 148] width 186 height 215
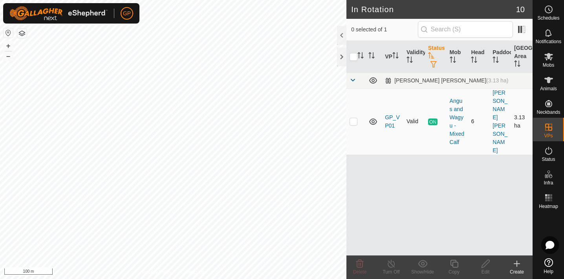
click at [356, 118] on p-checkbox at bounding box center [353, 121] width 8 height 6
checkbox input "true"
click at [389, 265] on icon at bounding box center [391, 263] width 10 height 9
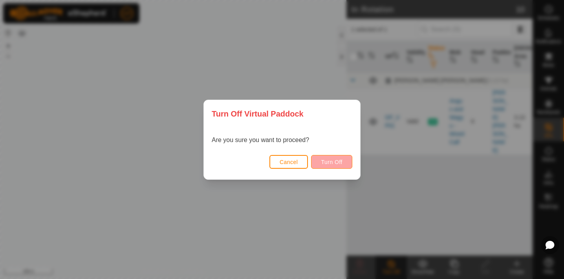
click at [330, 162] on span "Turn Off" at bounding box center [332, 162] width 22 height 6
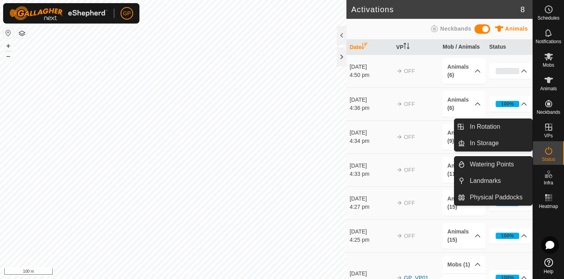
click at [553, 128] on es-virtualpaddocks-svg-icon at bounding box center [548, 127] width 14 height 13
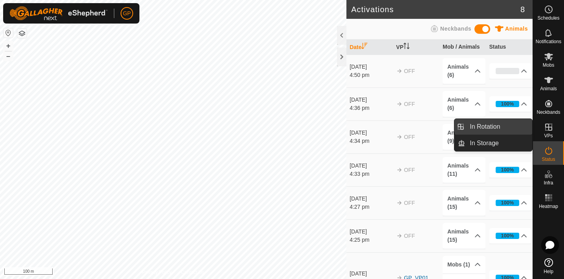
click at [500, 127] on link "In Rotation" at bounding box center [498, 127] width 67 height 16
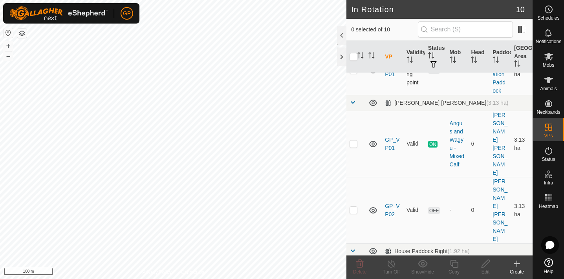
scroll to position [181, 0]
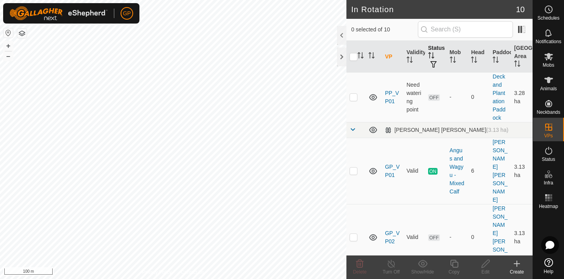
click at [435, 49] on th "Status" at bounding box center [436, 57] width 22 height 32
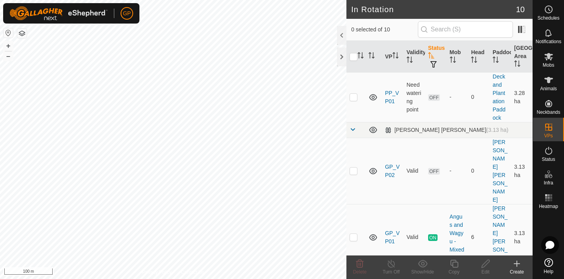
scroll to position [0, 0]
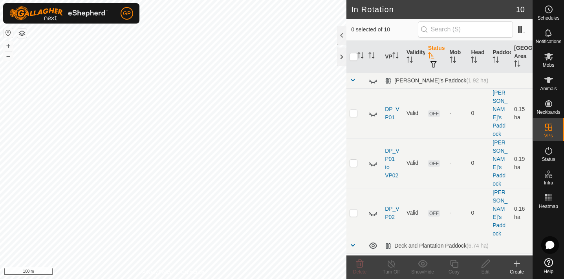
click at [435, 48] on th "Status" at bounding box center [436, 57] width 22 height 32
click at [433, 64] on span "button" at bounding box center [433, 64] width 6 height 6
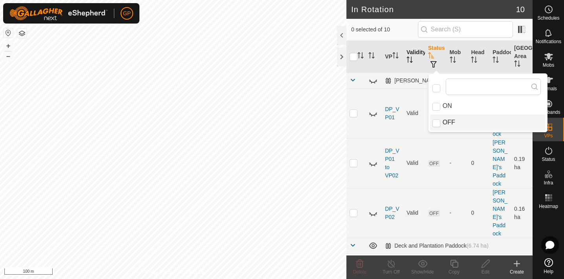
click at [418, 64] on th "Validity" at bounding box center [414, 57] width 22 height 32
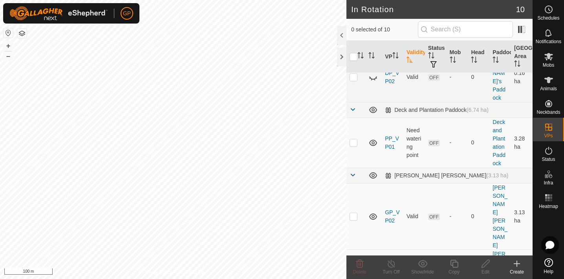
scroll to position [136, 0]
click at [390, 209] on link "GP_VP02" at bounding box center [392, 216] width 15 height 15
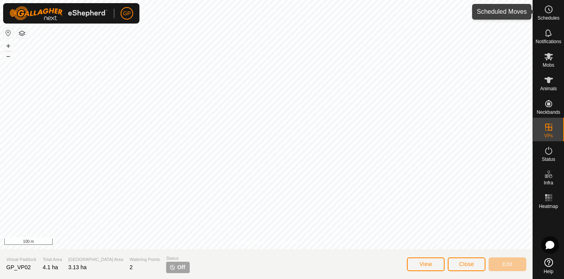
click at [553, 15] on es-schedule-vp-svg-icon at bounding box center [548, 9] width 14 height 13
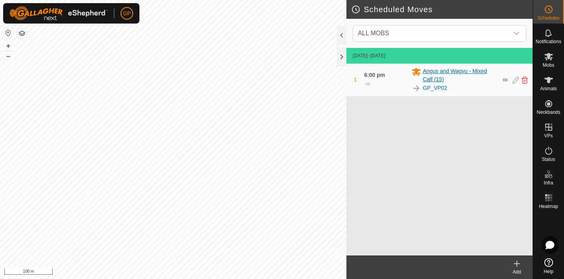
click at [437, 73] on span "Angus and Wagyu - Mixed Calf (15)" at bounding box center [459, 75] width 75 height 16
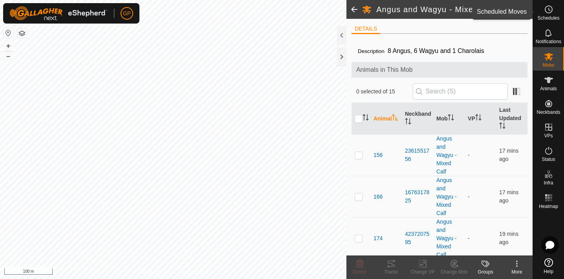
click at [548, 9] on icon at bounding box center [548, 9] width 9 height 9
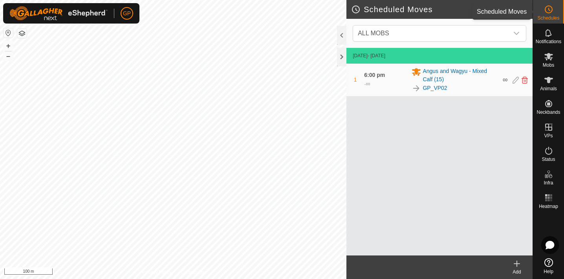
click at [548, 11] on icon at bounding box center [548, 9] width 9 height 9
click at [514, 31] on icon "dropdown trigger" at bounding box center [516, 33] width 6 height 6
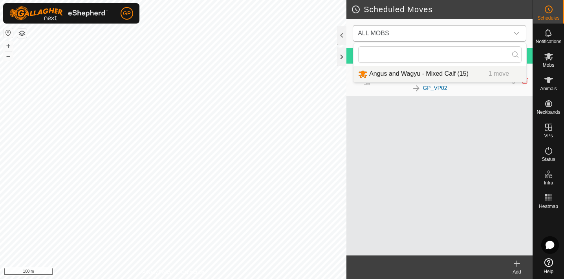
click at [454, 73] on li "Angus and Wagyu - Mixed Calf (15) 1 move" at bounding box center [439, 74] width 173 height 16
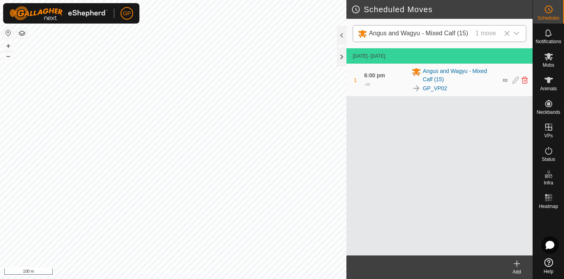
click at [518, 31] on icon "dropdown trigger" at bounding box center [516, 33] width 6 height 6
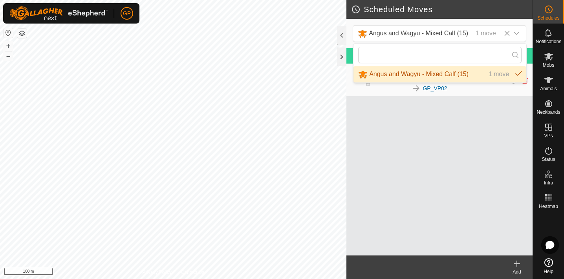
click at [529, 10] on h2 "Scheduled Moves" at bounding box center [441, 9] width 181 height 9
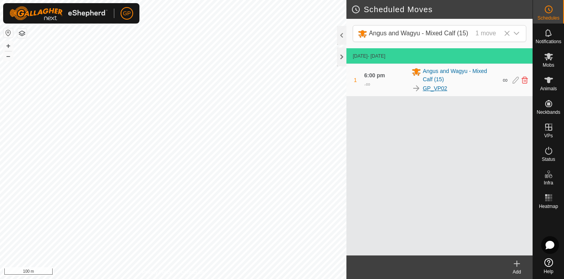
click at [430, 89] on link "GP_VP02" at bounding box center [434, 88] width 24 height 8
